Goal: Transaction & Acquisition: Book appointment/travel/reservation

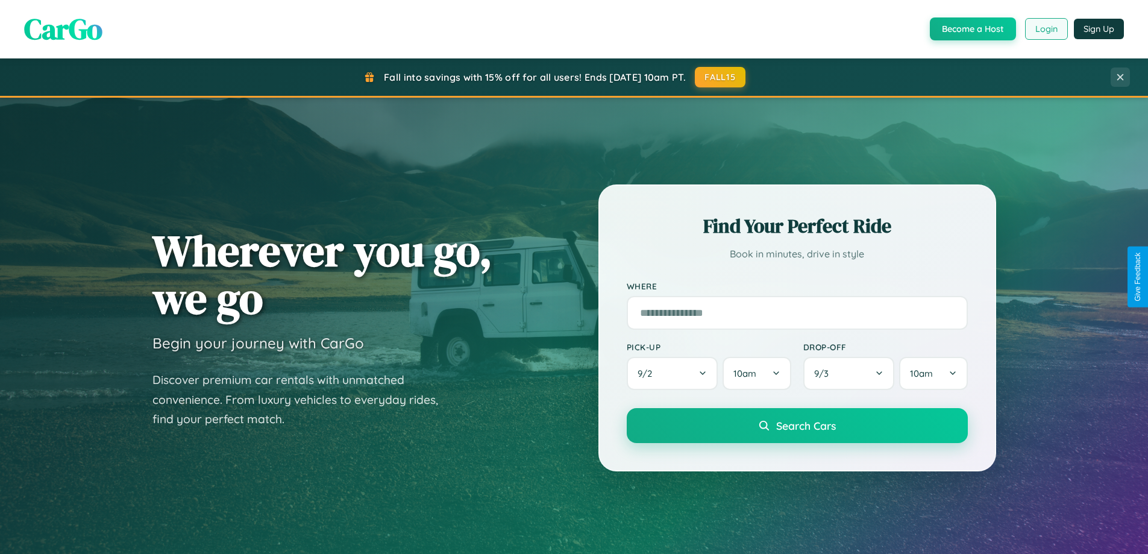
click at [1045, 29] on button "Login" at bounding box center [1046, 29] width 43 height 22
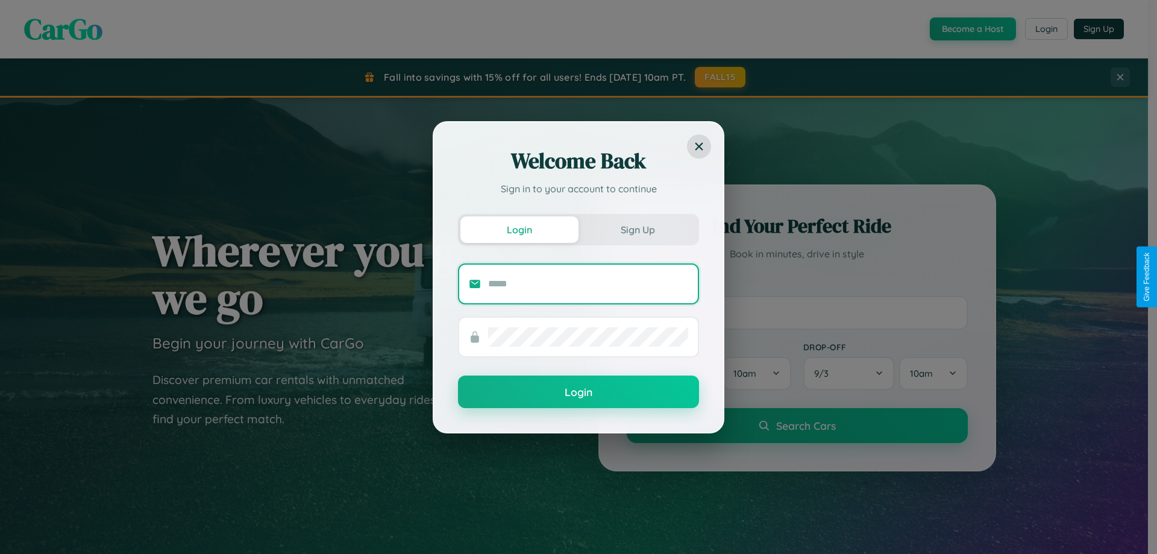
click at [588, 283] on input "text" at bounding box center [588, 283] width 200 height 19
type input "**********"
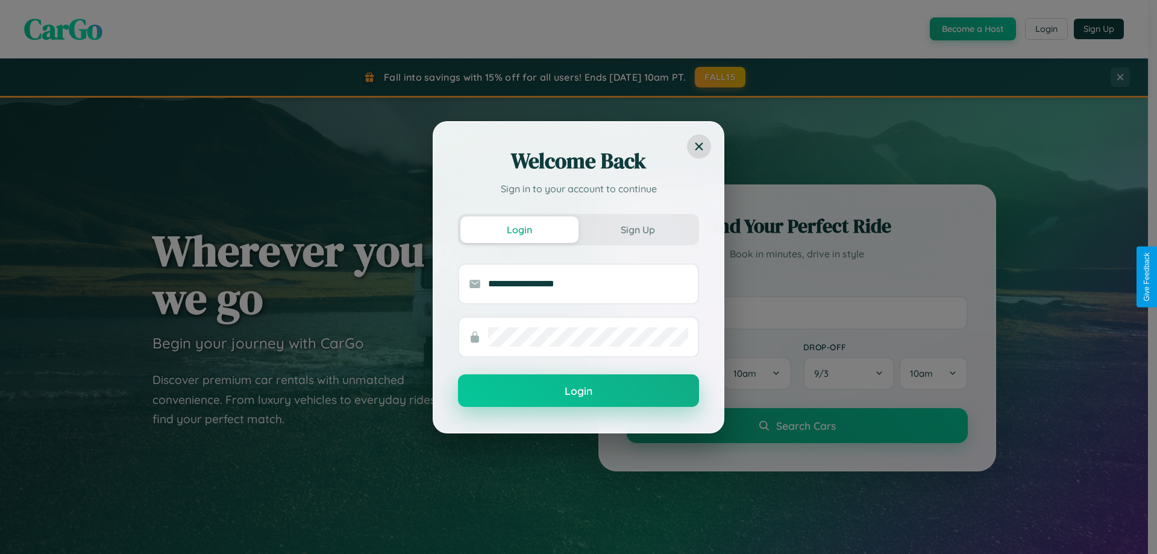
click at [578, 391] on button "Login" at bounding box center [578, 390] width 241 height 33
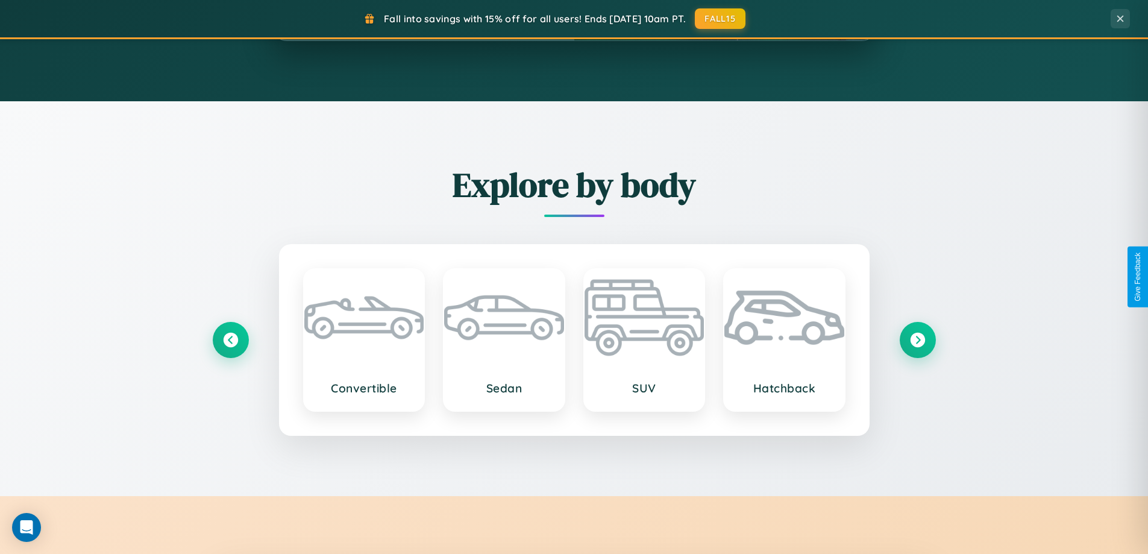
scroll to position [2319, 0]
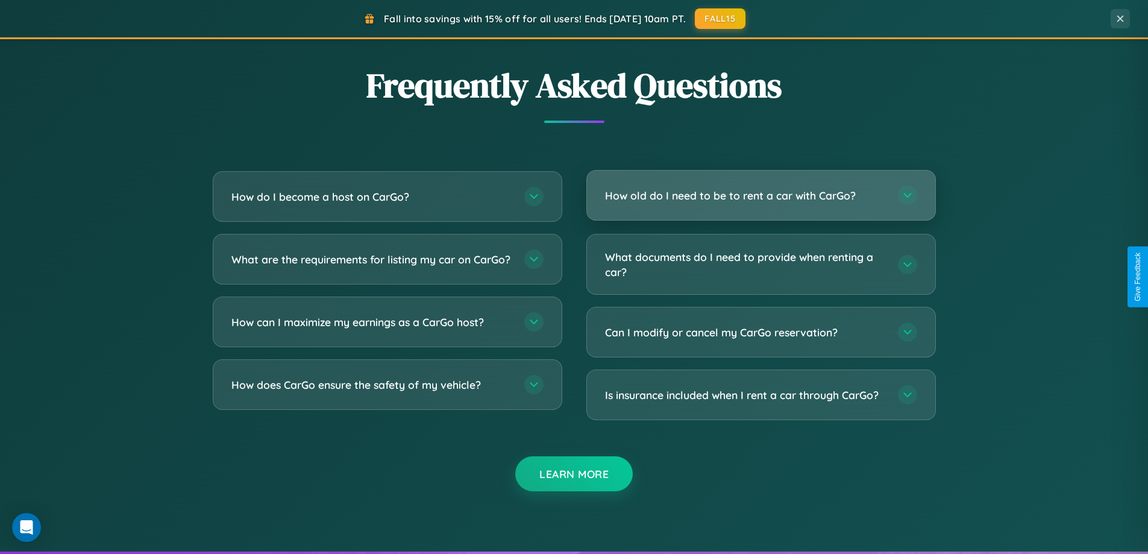
click at [760, 196] on h3 "How old do I need to be to rent a car with CarGo?" at bounding box center [745, 195] width 281 height 15
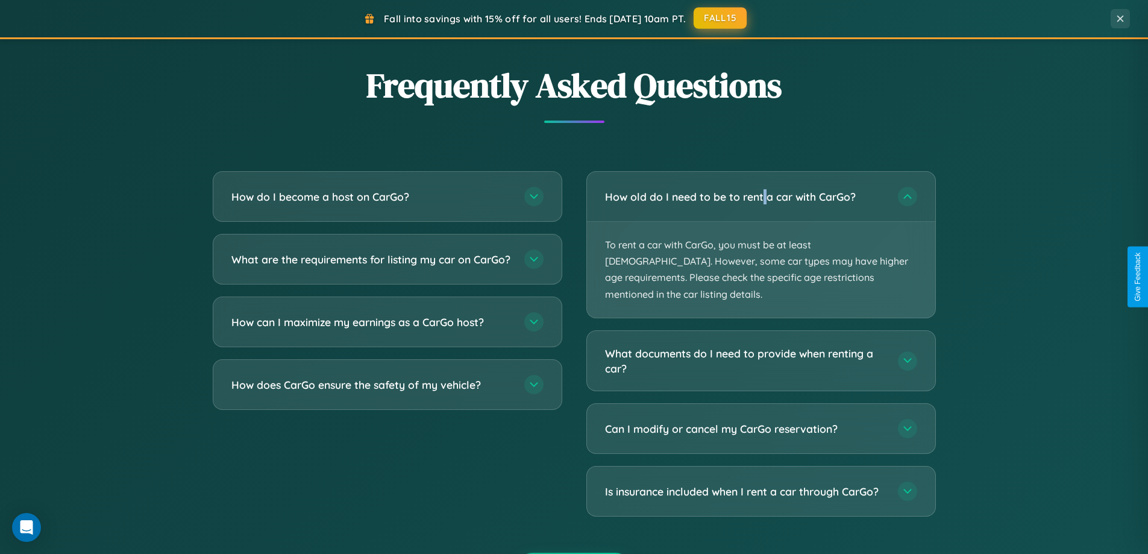
click at [721, 18] on button "FALL15" at bounding box center [720, 18] width 53 height 22
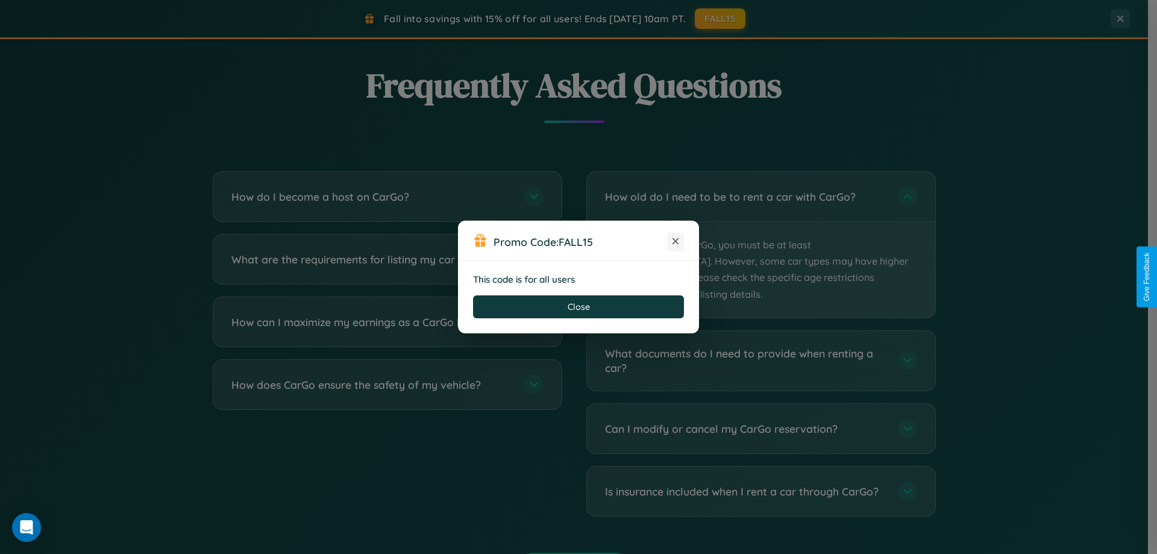
click at [675, 242] on icon at bounding box center [675, 241] width 12 height 12
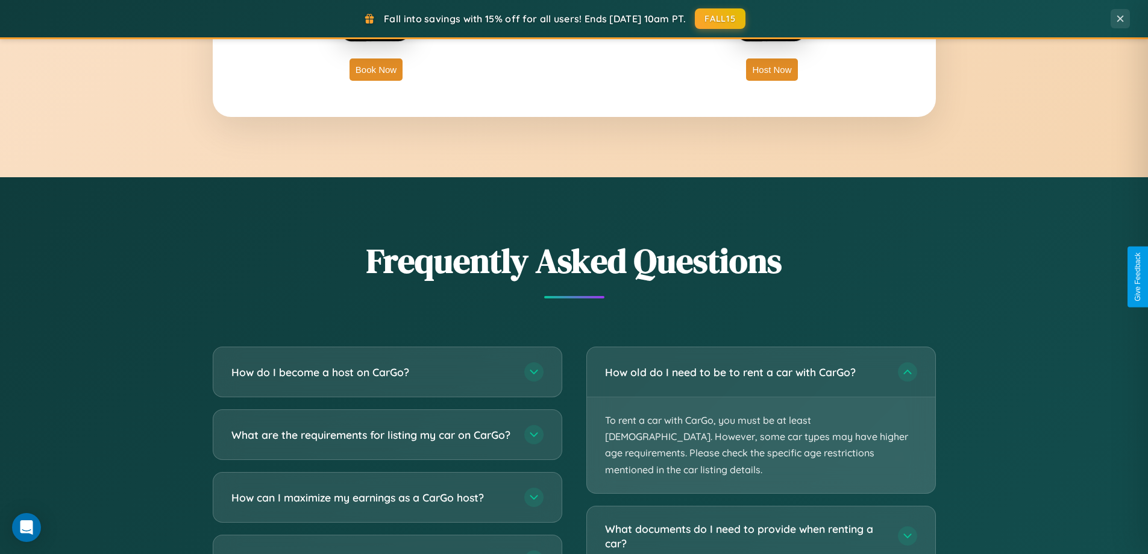
scroll to position [1936, 0]
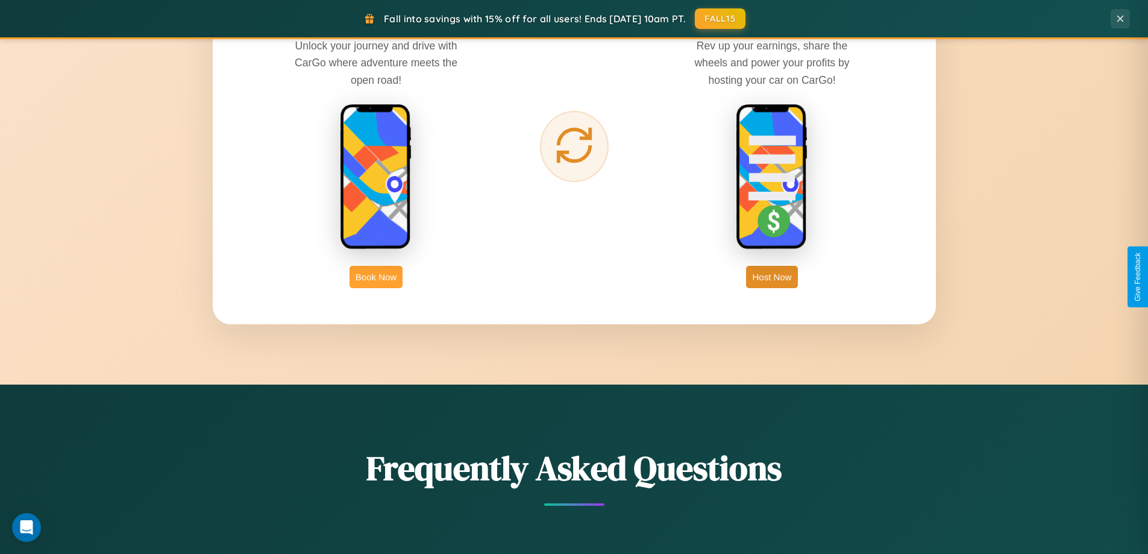
click at [376, 277] on button "Book Now" at bounding box center [375, 277] width 53 height 22
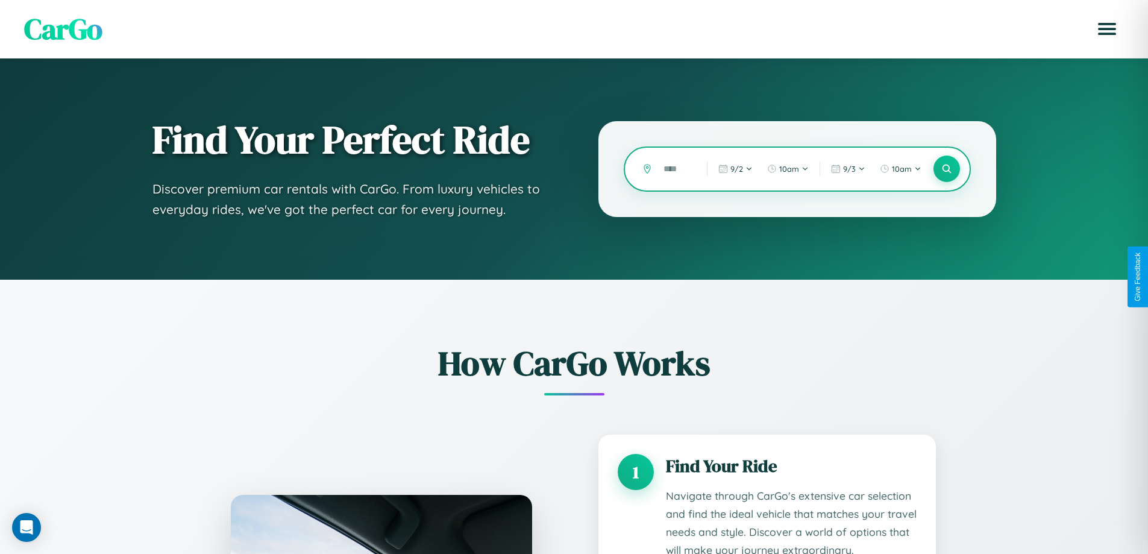
click at [676, 169] on input "text" at bounding box center [675, 168] width 37 height 21
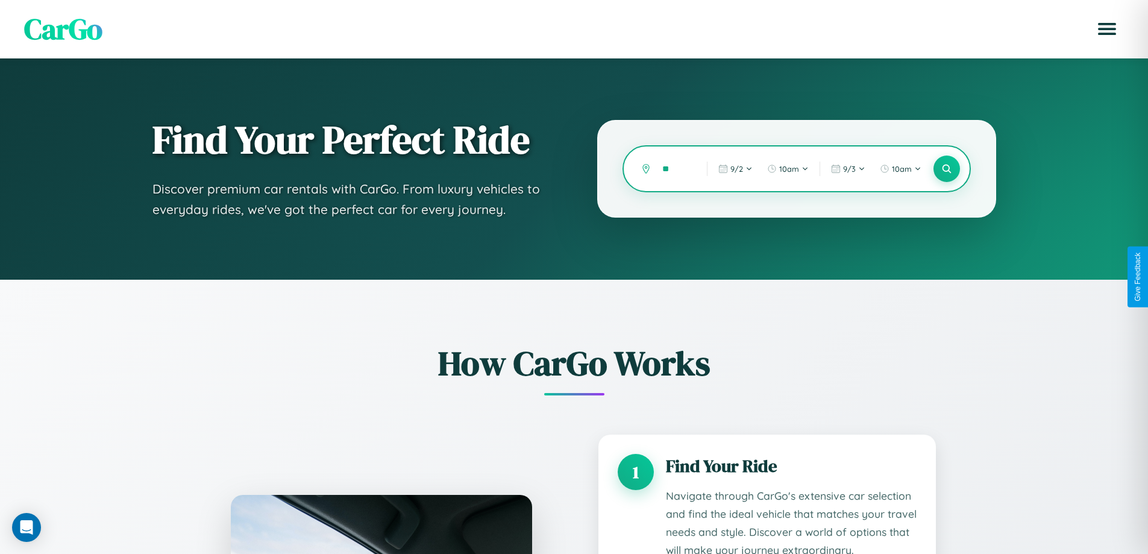
type input "*"
type input "******"
click at [946, 169] on icon at bounding box center [946, 168] width 11 height 11
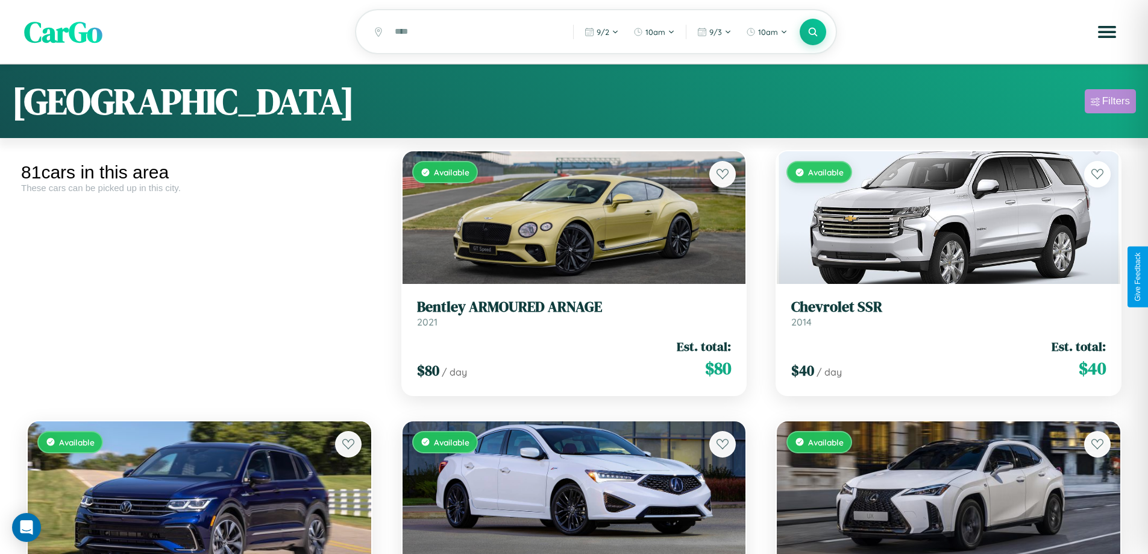
click at [1110, 103] on div "Filters" at bounding box center [1116, 101] width 28 height 12
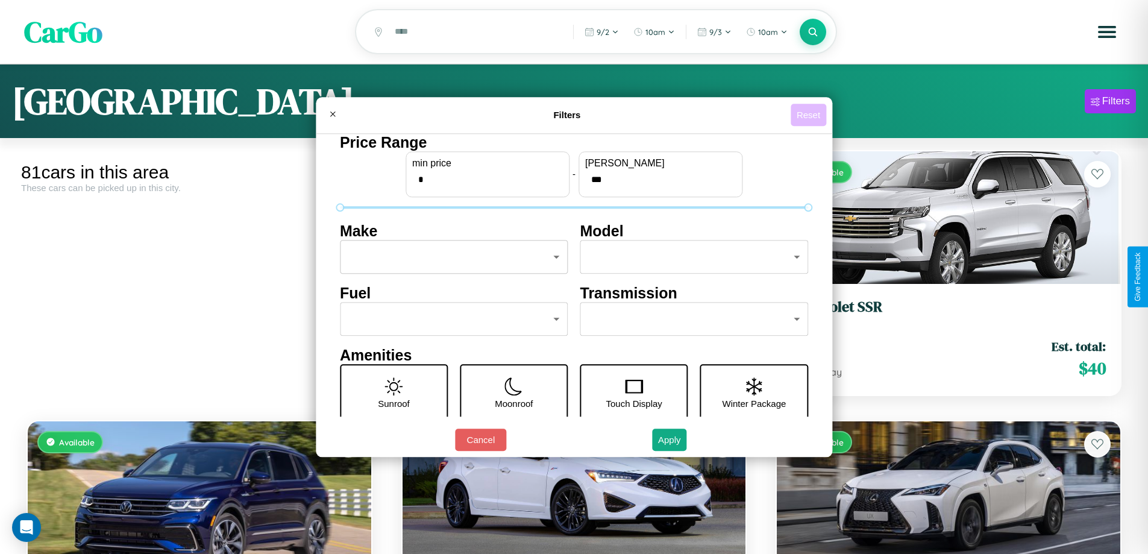
click at [810, 114] on button "Reset" at bounding box center [809, 115] width 36 height 22
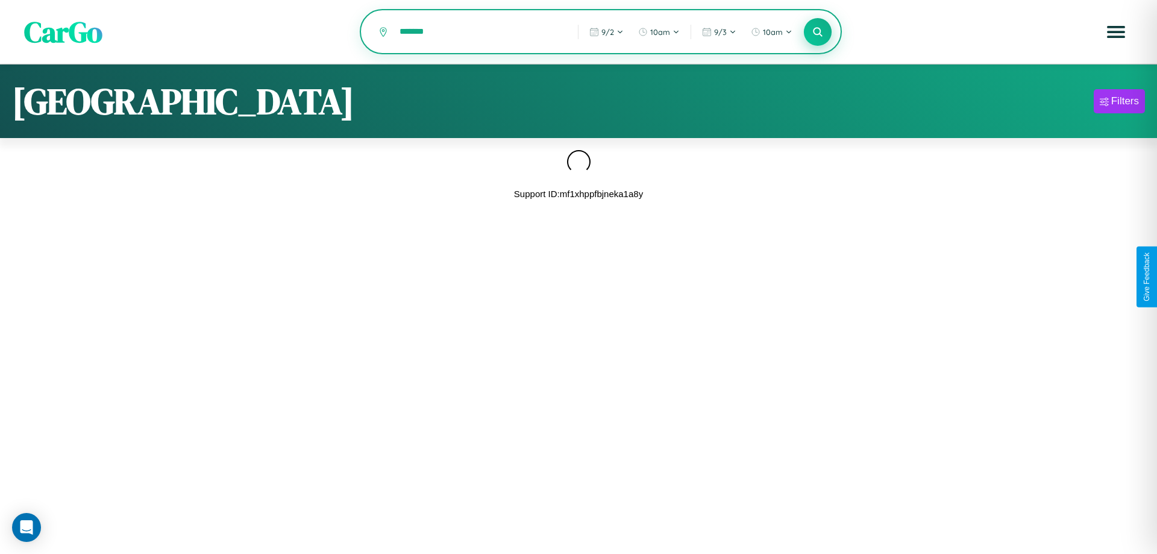
type input "*******"
click at [818, 33] on icon at bounding box center [817, 31] width 11 height 11
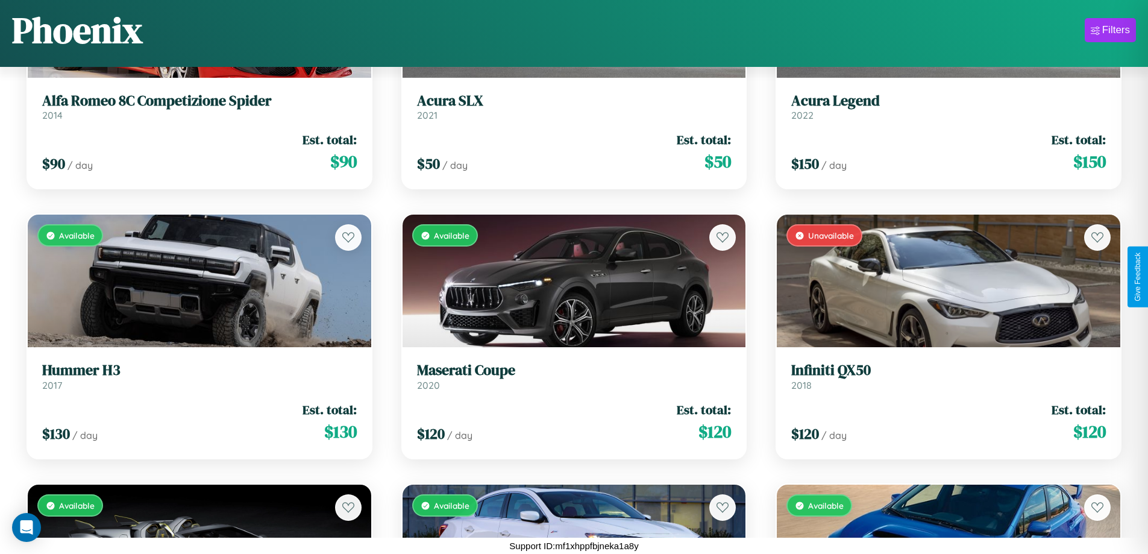
scroll to position [709, 0]
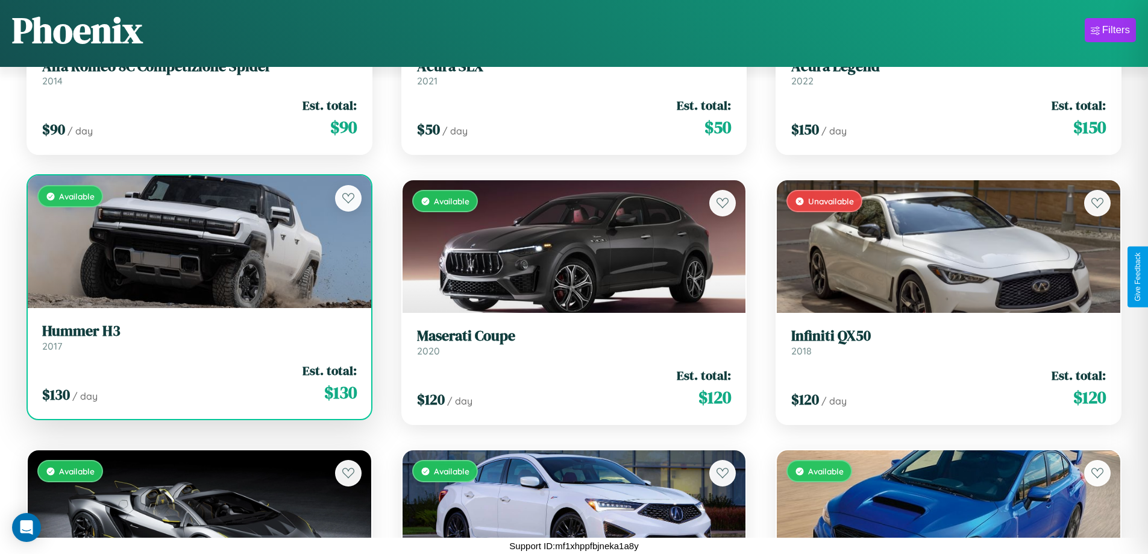
click at [198, 337] on h3 "Hummer H3" at bounding box center [199, 330] width 315 height 17
